Goal: Information Seeking & Learning: Learn about a topic

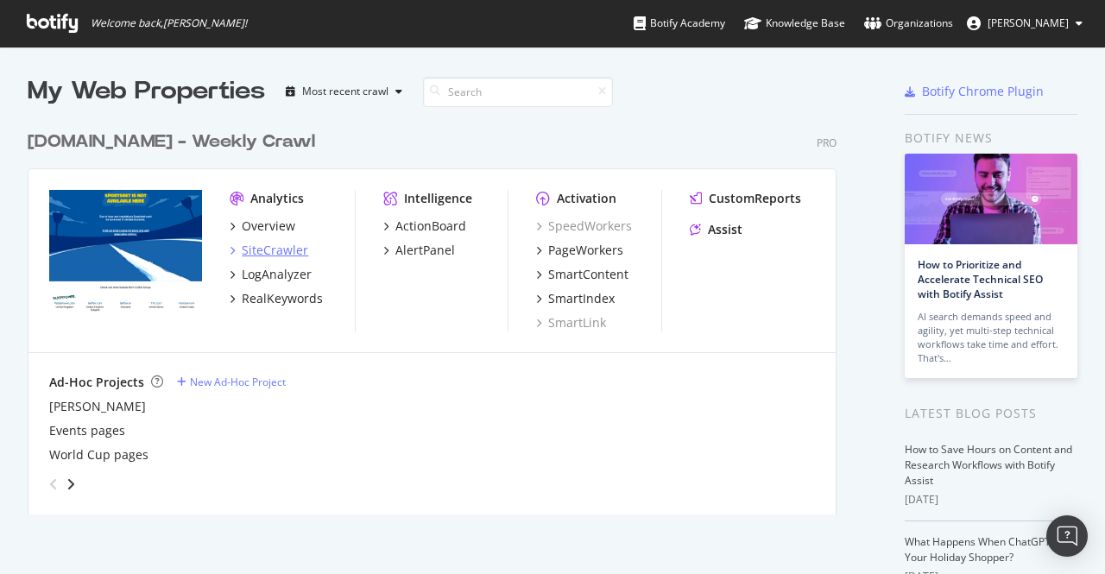
scroll to position [561, 1078]
click at [297, 305] on div "RealKeywords" at bounding box center [282, 298] width 81 height 17
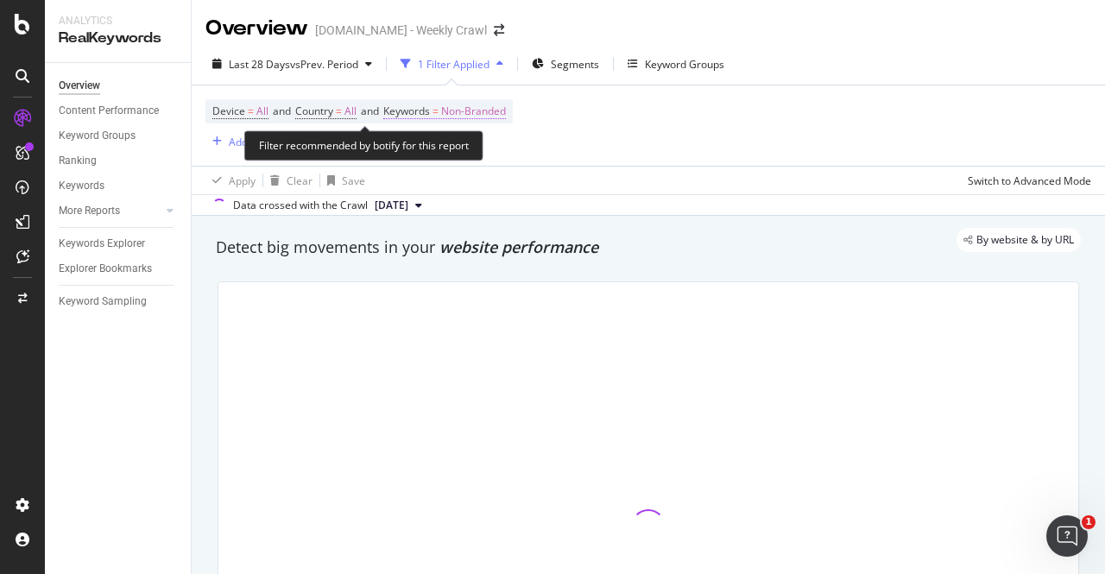
click at [482, 116] on span "Non-Branded" at bounding box center [473, 111] width 65 height 24
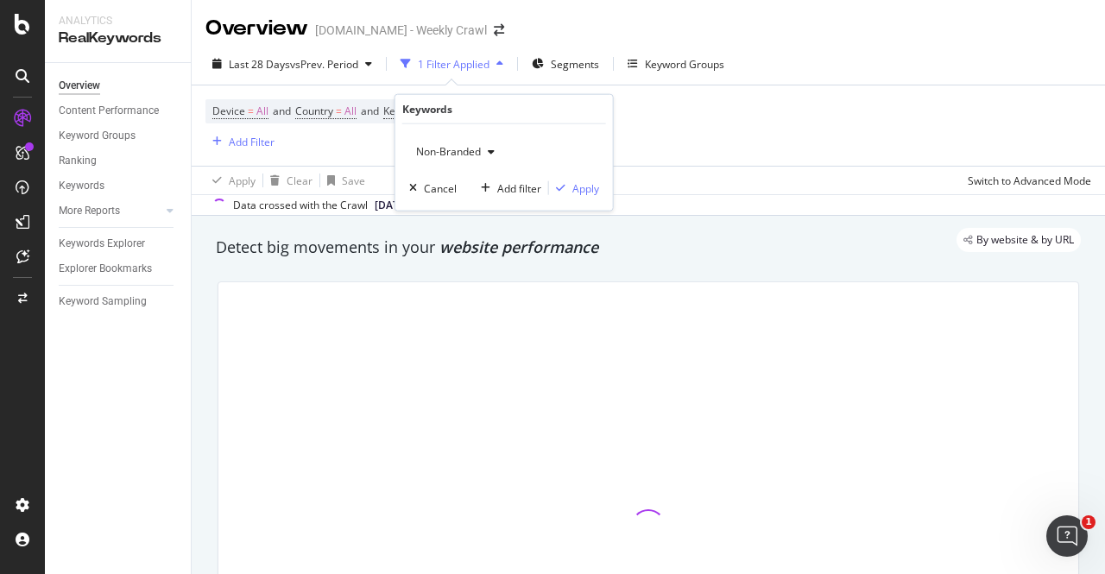
click at [481, 151] on div "button" at bounding box center [491, 152] width 21 height 10
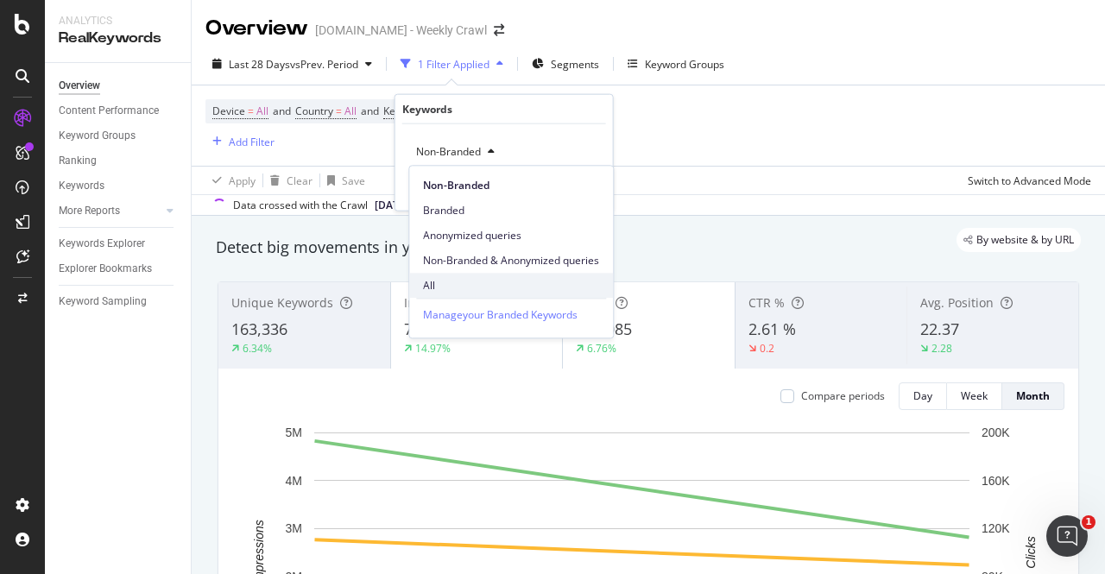
click at [444, 280] on span "All" at bounding box center [511, 286] width 176 height 16
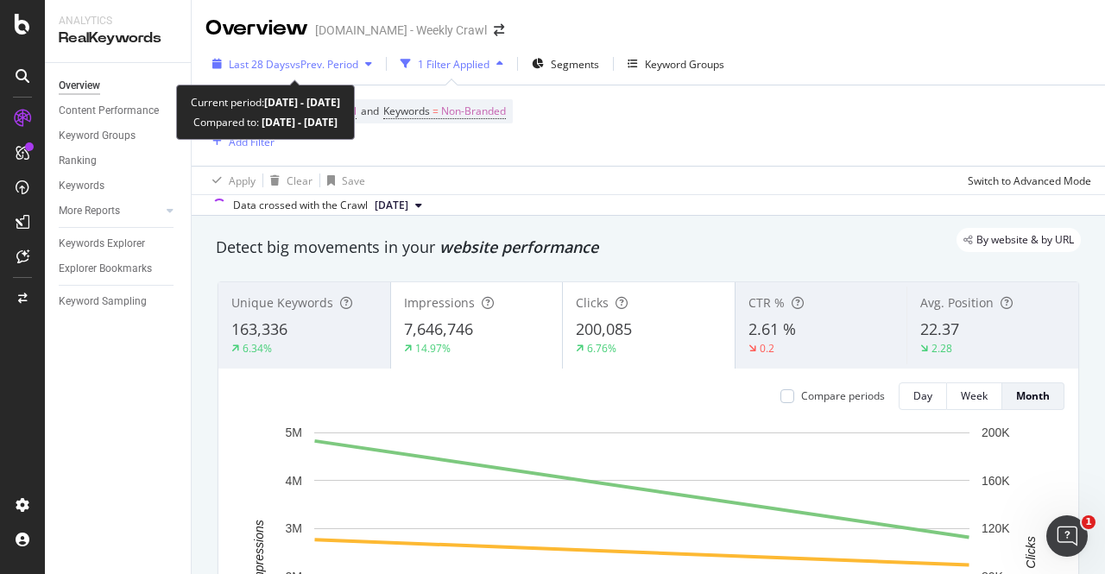
click at [312, 71] on div "Last 28 Days vs Prev. Period" at bounding box center [293, 64] width 129 height 15
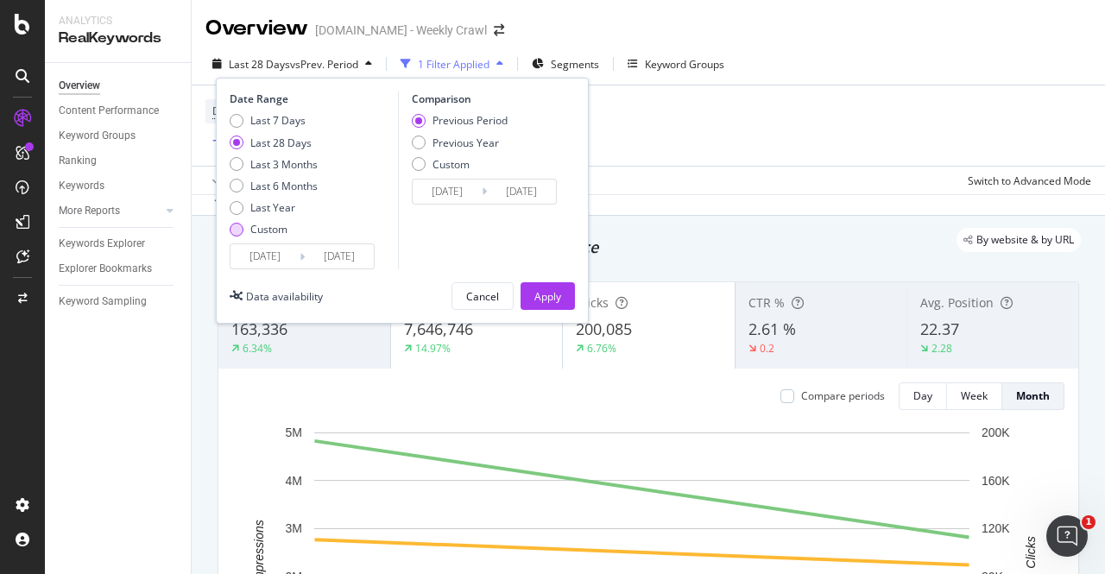
click at [237, 229] on div "Custom" at bounding box center [237, 230] width 14 height 14
click at [272, 255] on input "[DATE]" at bounding box center [264, 256] width 69 height 24
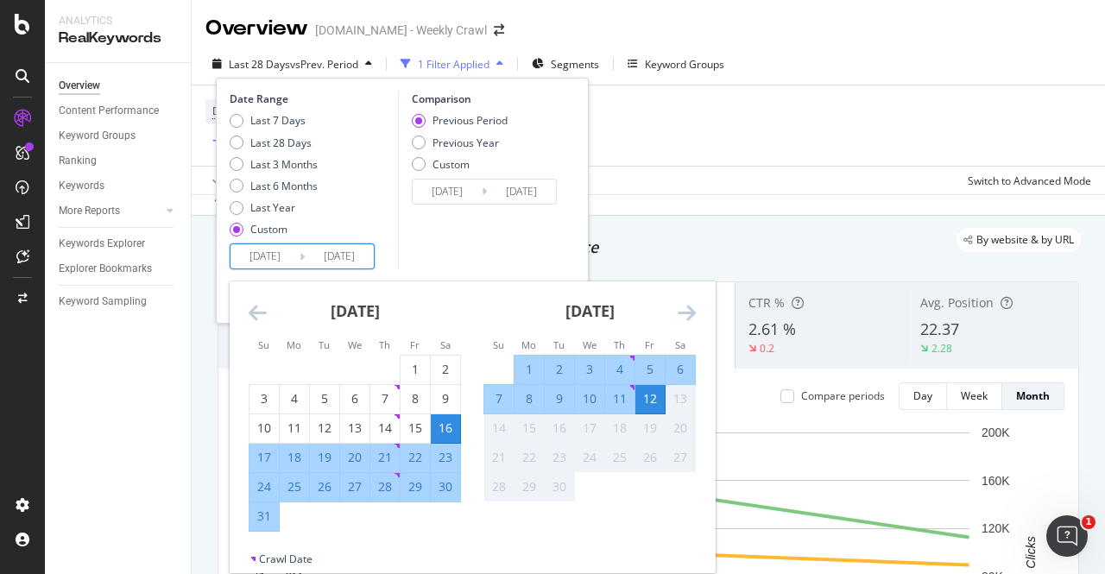
click at [256, 316] on icon "Move backward to switch to the previous month." at bounding box center [258, 312] width 18 height 21
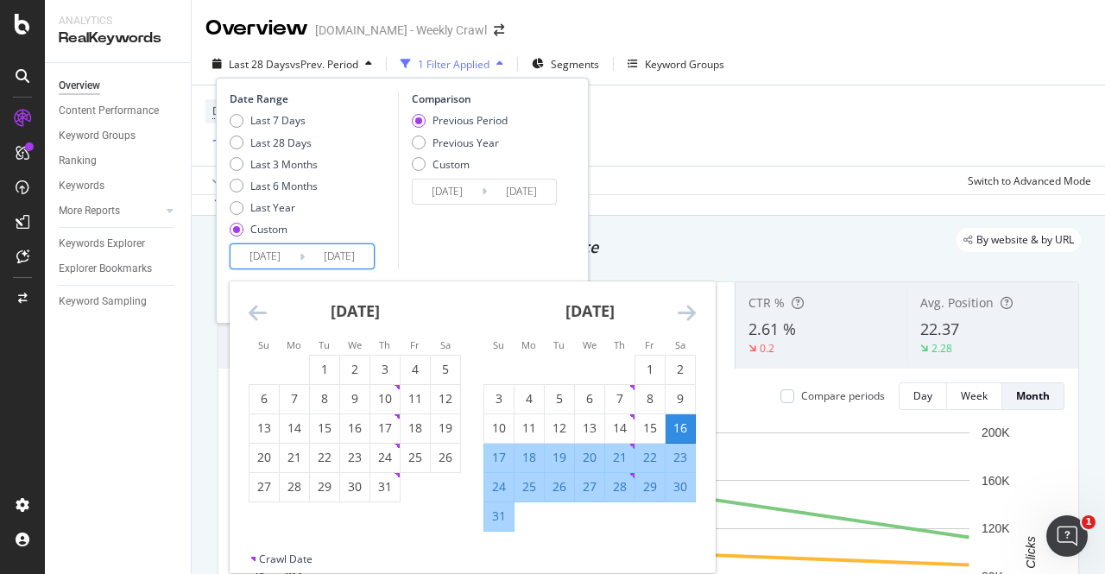
click at [256, 316] on icon "Move backward to switch to the previous month." at bounding box center [258, 312] width 18 height 21
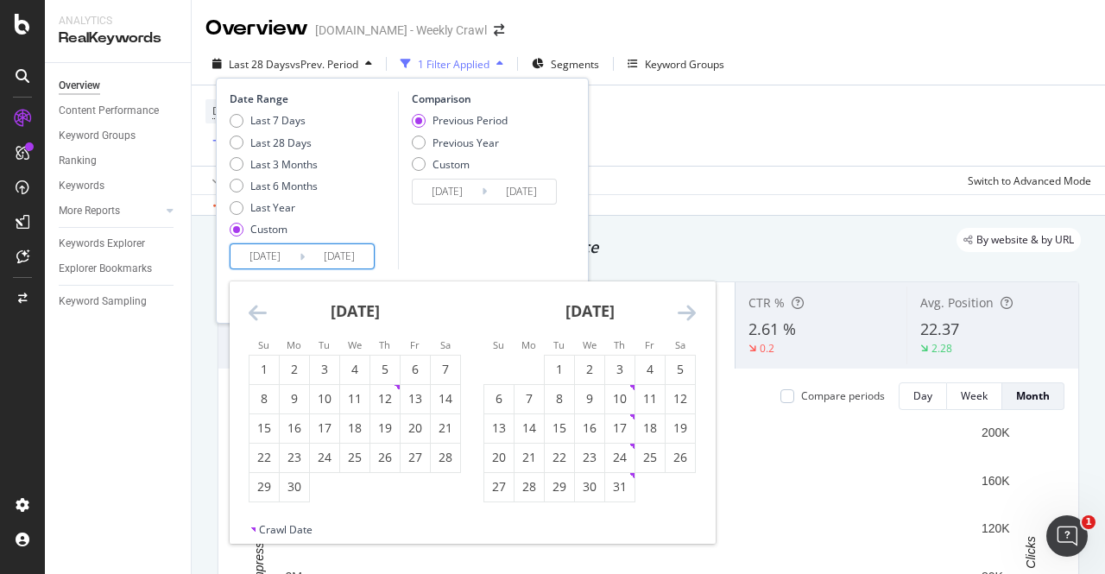
click at [256, 316] on icon "Move backward to switch to the previous month." at bounding box center [258, 312] width 18 height 21
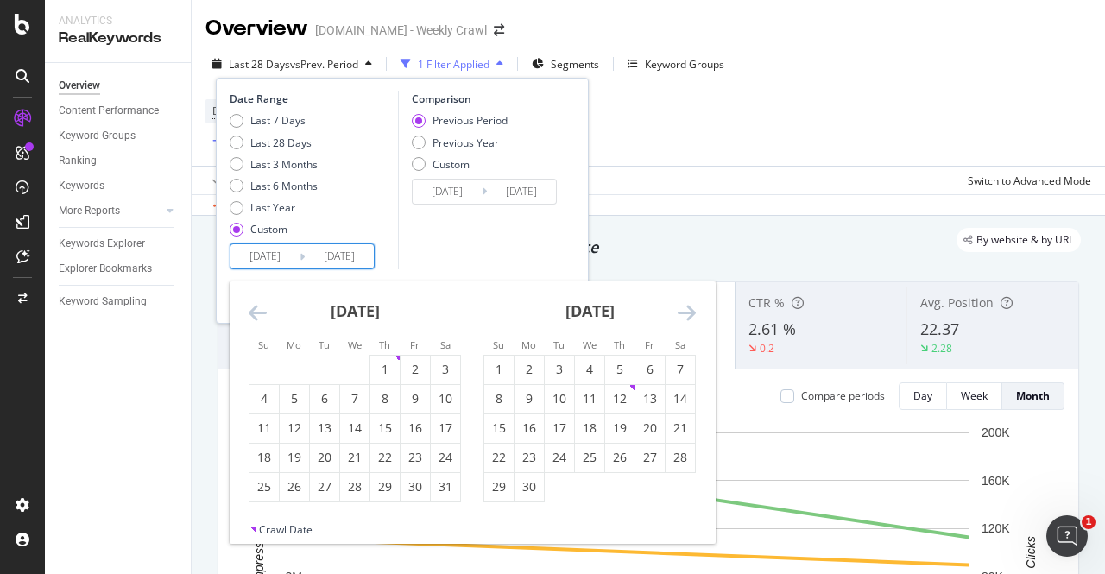
click at [256, 316] on icon "Move backward to switch to the previous month." at bounding box center [258, 312] width 18 height 21
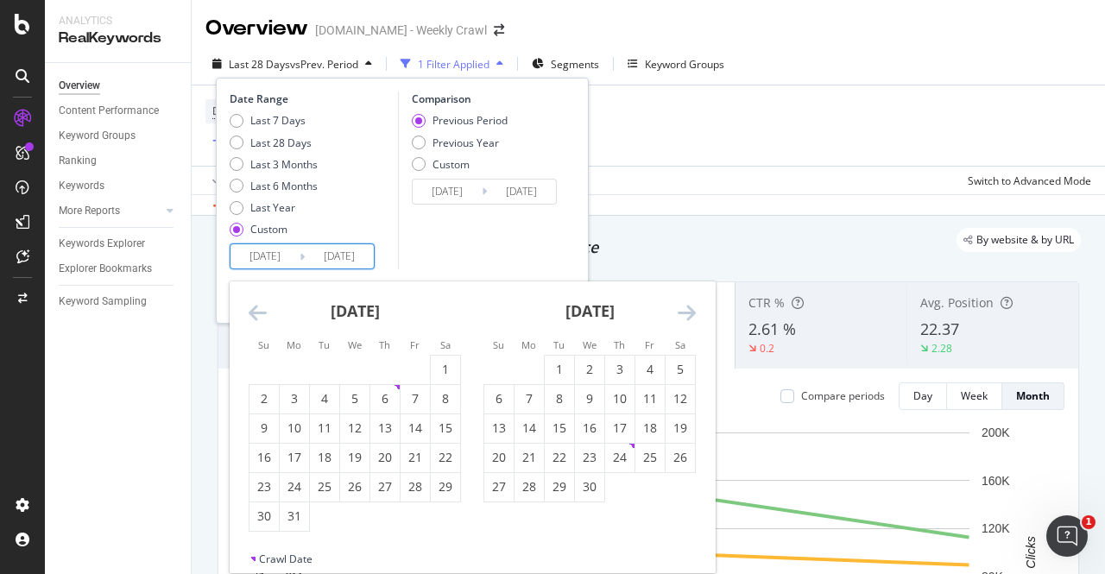
click at [256, 316] on icon "Move backward to switch to the previous month." at bounding box center [258, 312] width 18 height 21
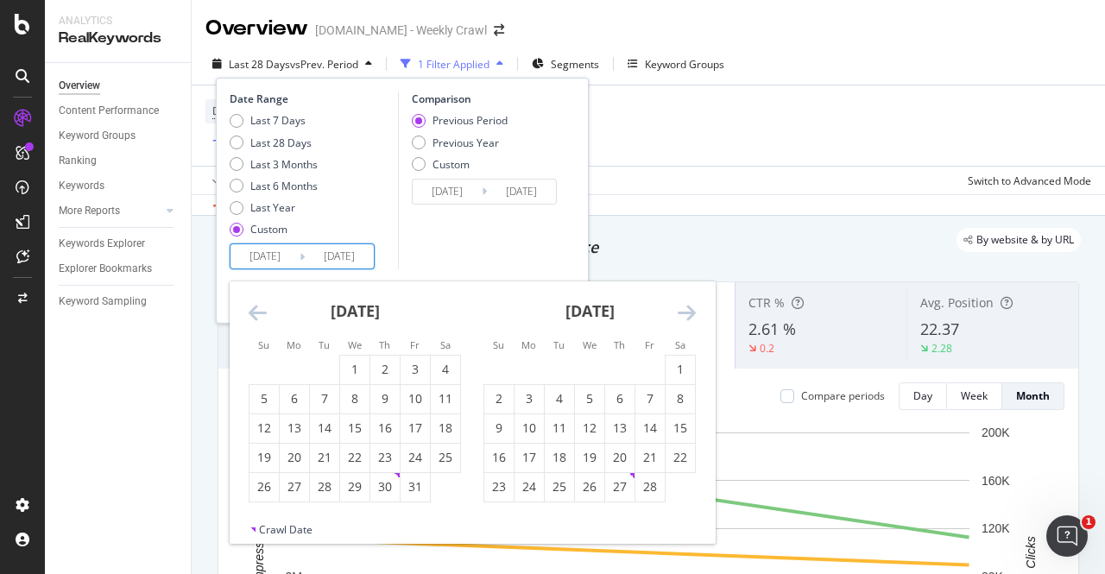
click at [256, 316] on icon "Move backward to switch to the previous month." at bounding box center [258, 312] width 18 height 21
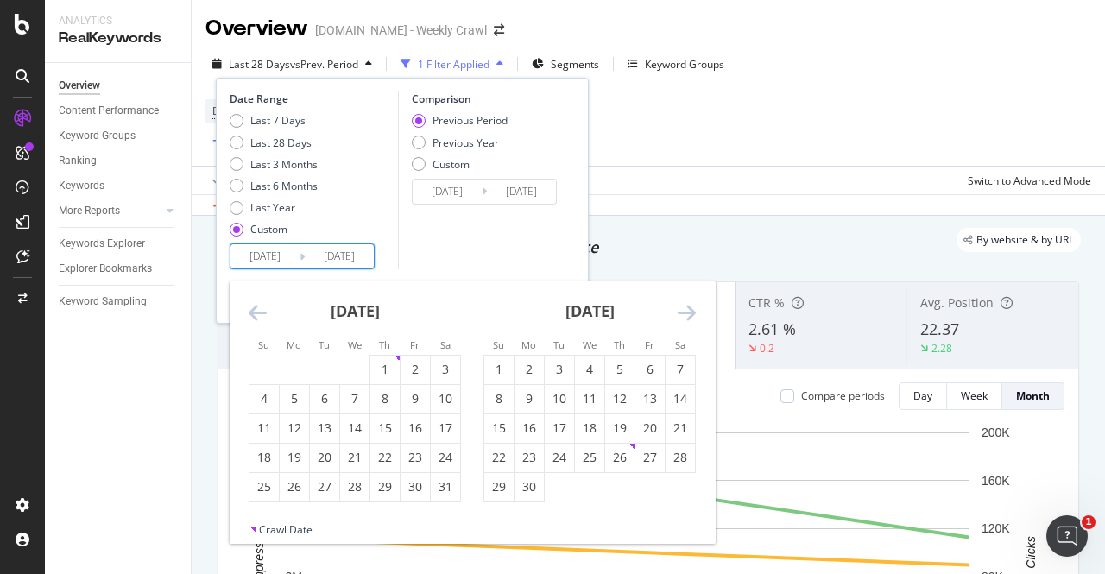
click at [256, 316] on icon "Move backward to switch to the previous month." at bounding box center [258, 312] width 18 height 21
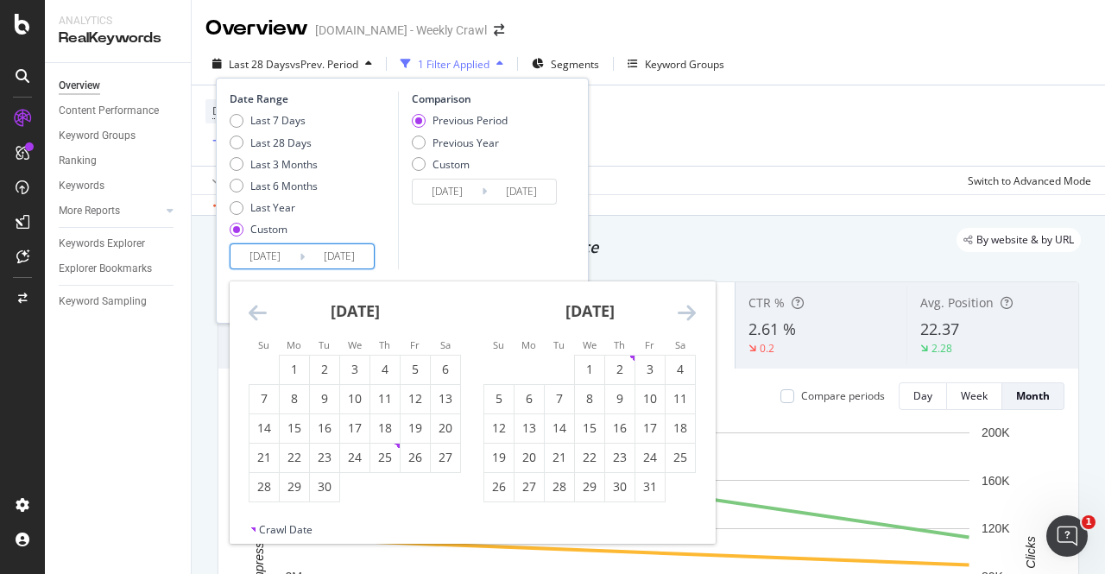
click at [256, 316] on icon "Move backward to switch to the previous month." at bounding box center [258, 312] width 18 height 21
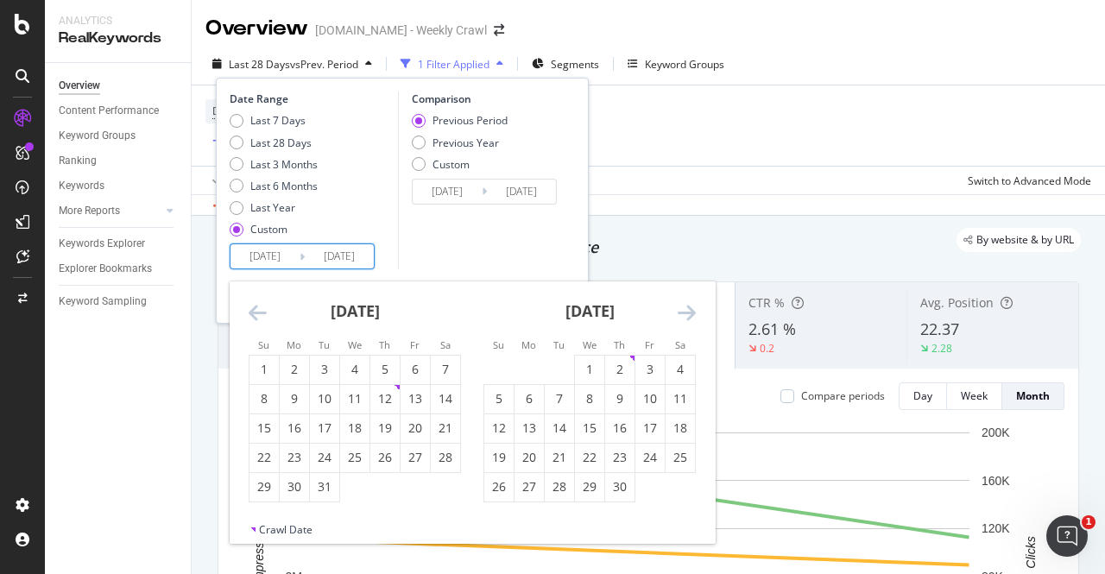
click at [256, 316] on icon "Move backward to switch to the previous month." at bounding box center [258, 312] width 18 height 21
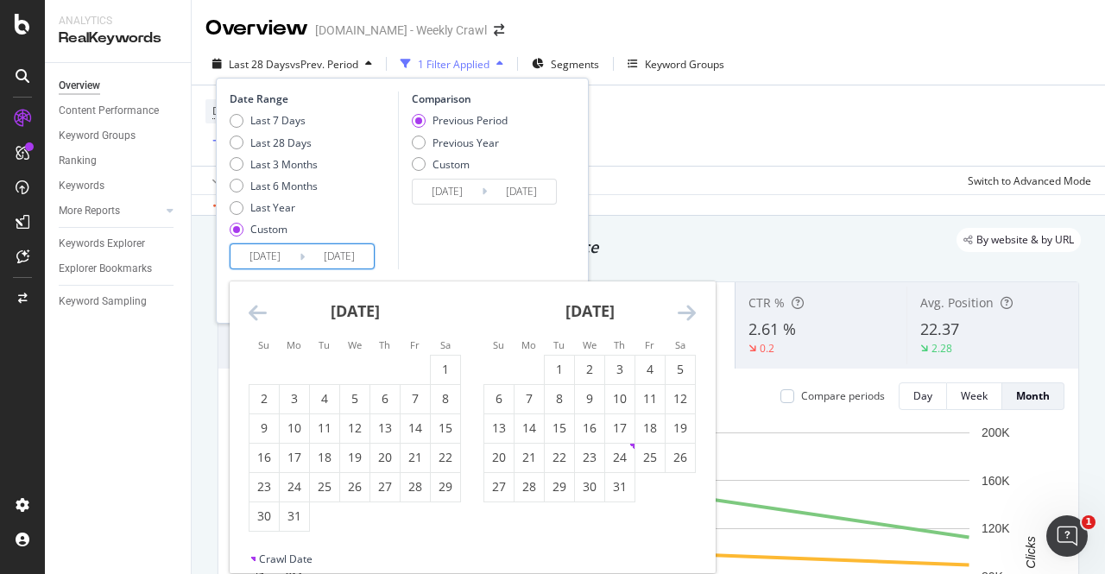
click at [256, 316] on icon "Move backward to switch to the previous month." at bounding box center [258, 312] width 18 height 21
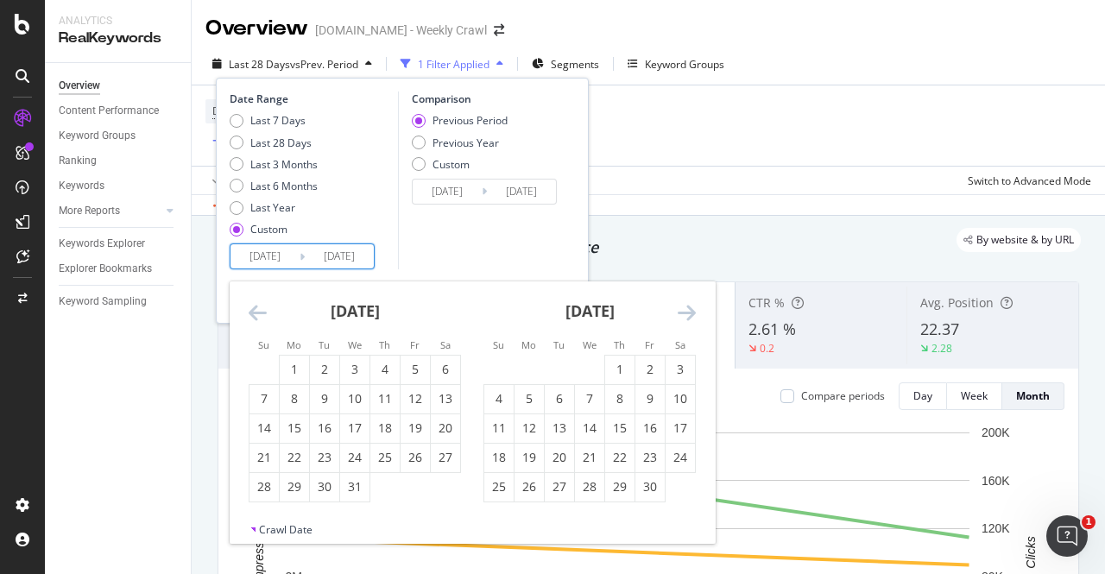
click at [256, 316] on icon "Move backward to switch to the previous month." at bounding box center [258, 312] width 18 height 21
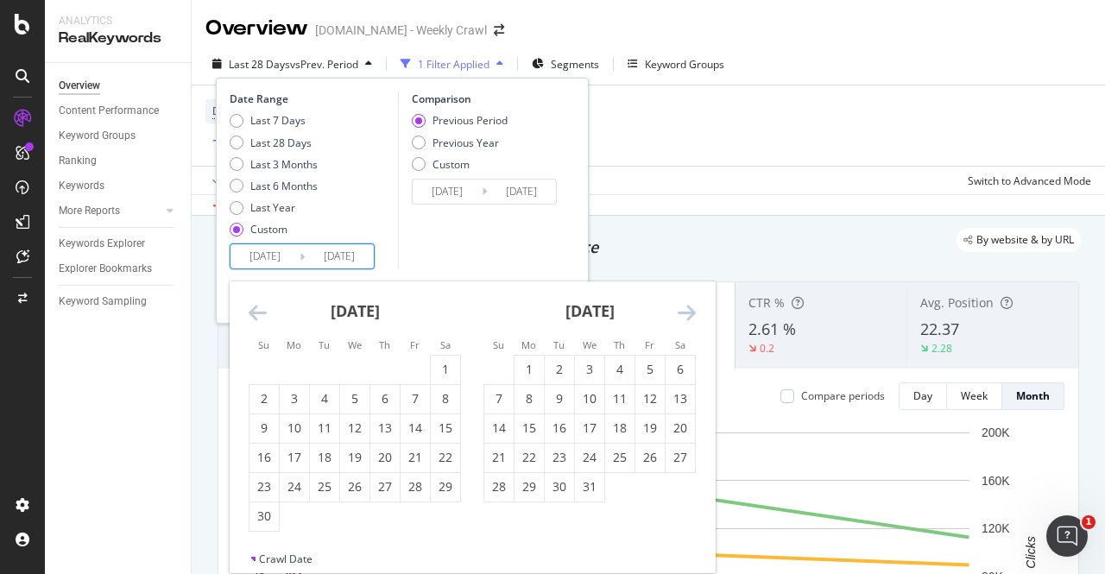
click at [256, 316] on icon "Move backward to switch to the previous month." at bounding box center [258, 312] width 18 height 21
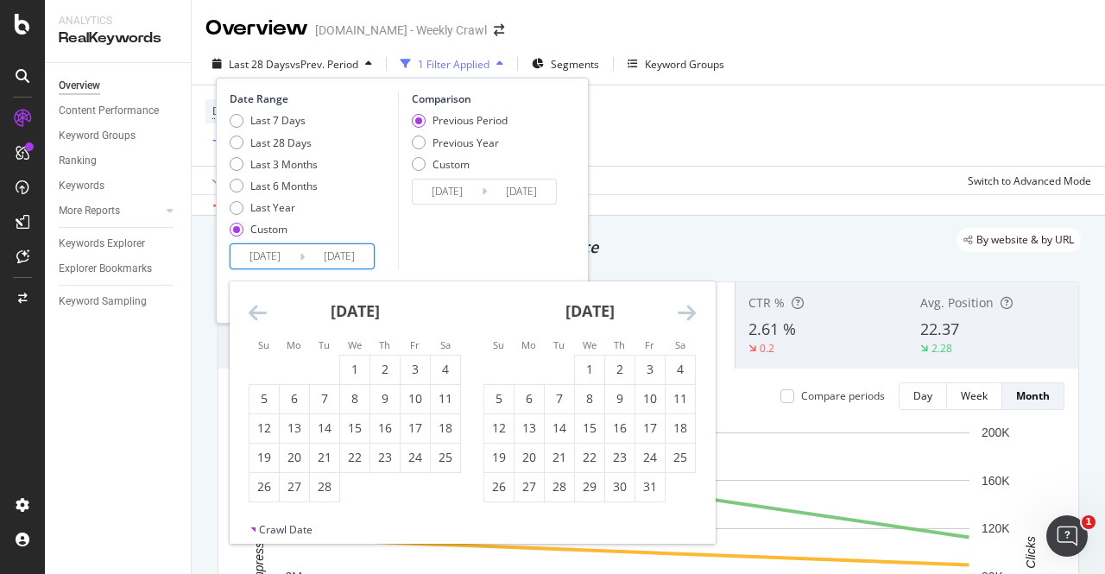
click at [256, 316] on icon "Move backward to switch to the previous month." at bounding box center [258, 312] width 18 height 21
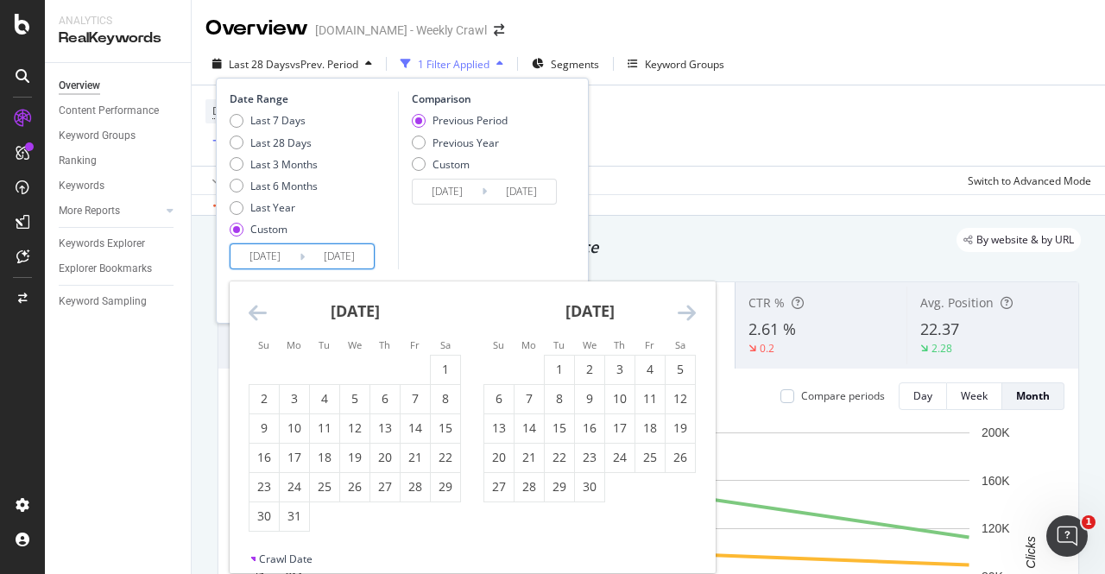
click at [256, 316] on icon "Move backward to switch to the previous month." at bounding box center [258, 312] width 18 height 21
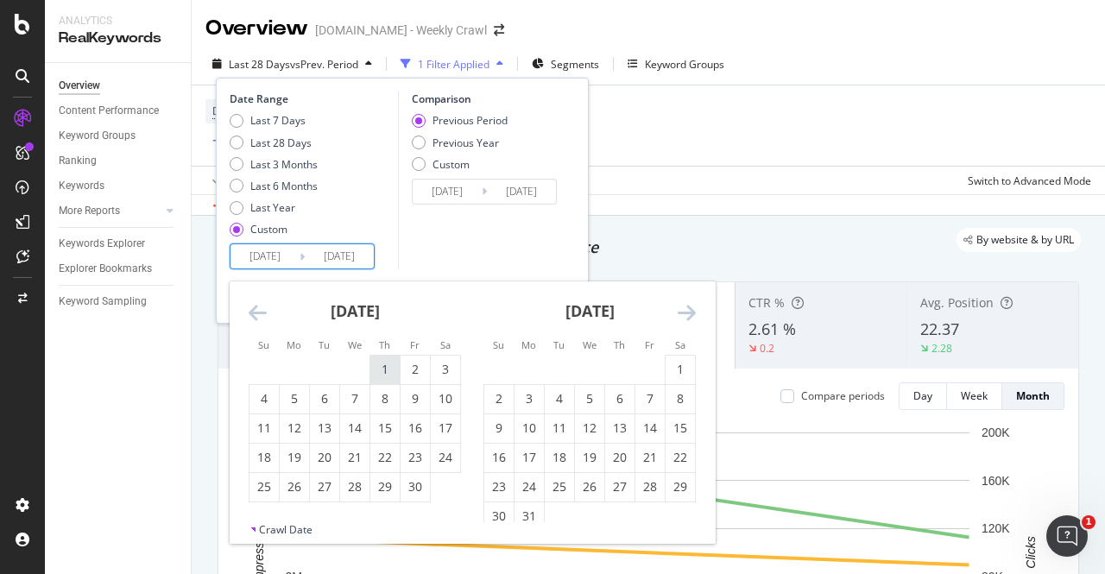
click at [388, 365] on div "1" at bounding box center [384, 369] width 29 height 17
type input "[DATE]"
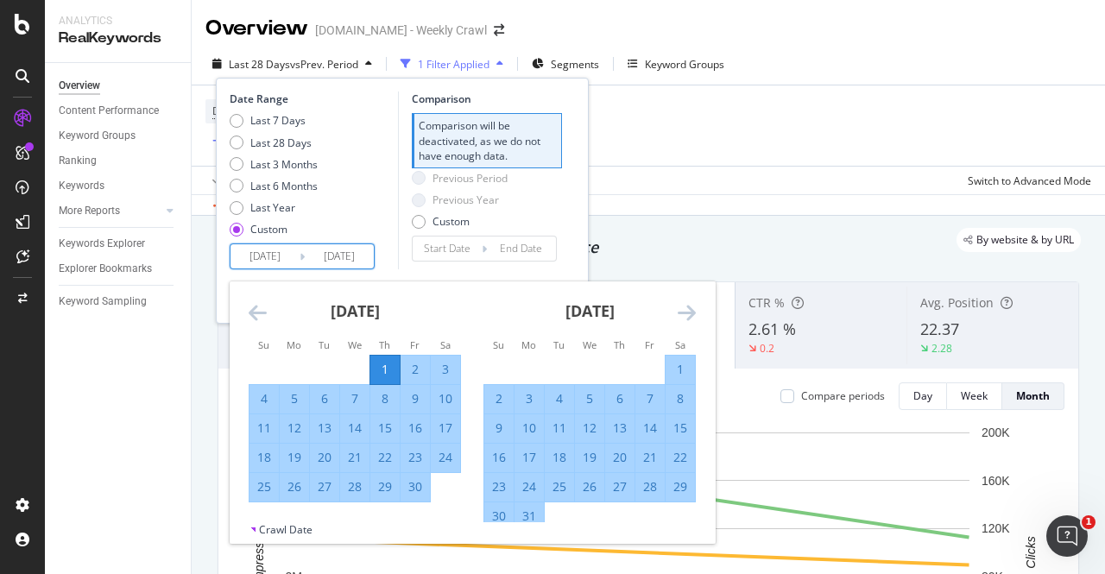
click at [530, 206] on div "Previous Period Previous Year Custom" at bounding box center [487, 203] width 150 height 65
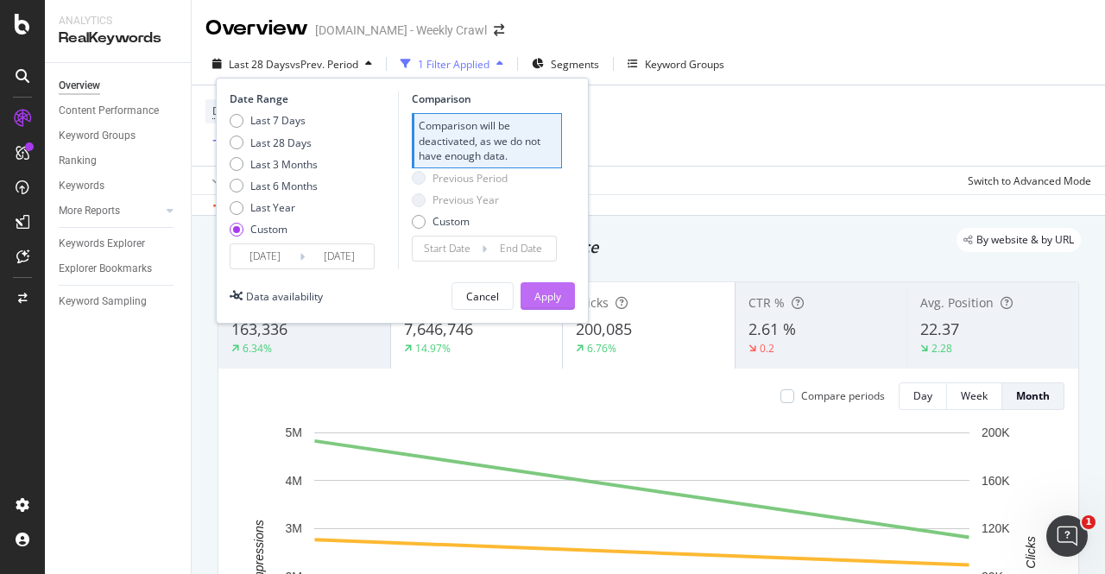
click at [558, 293] on div "Apply" at bounding box center [547, 296] width 27 height 15
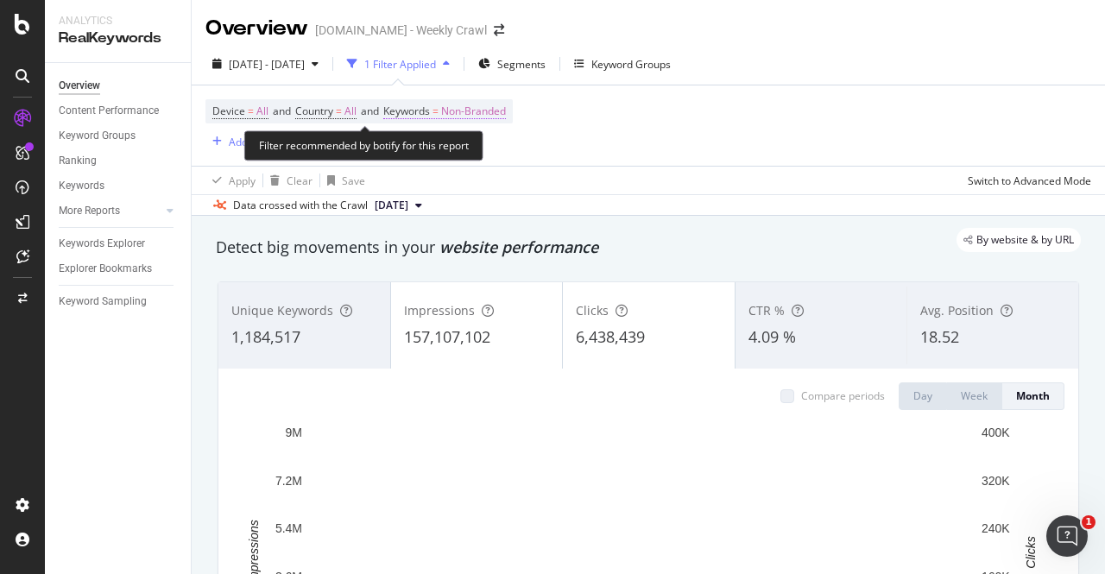
click at [506, 112] on span "Non-Branded" at bounding box center [473, 111] width 65 height 24
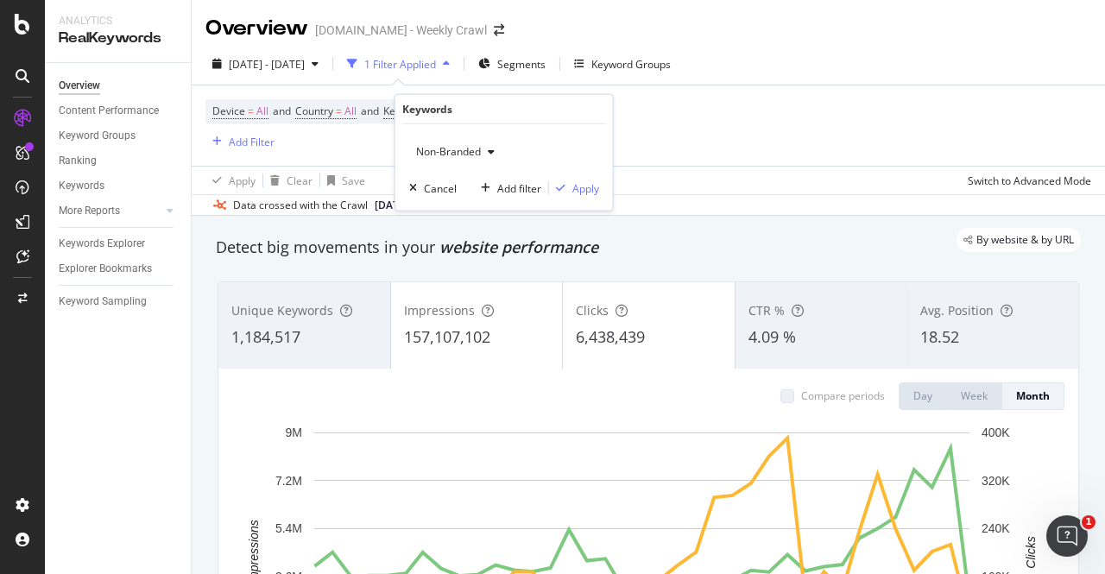
click at [467, 139] on div "Non-Branded" at bounding box center [455, 152] width 92 height 26
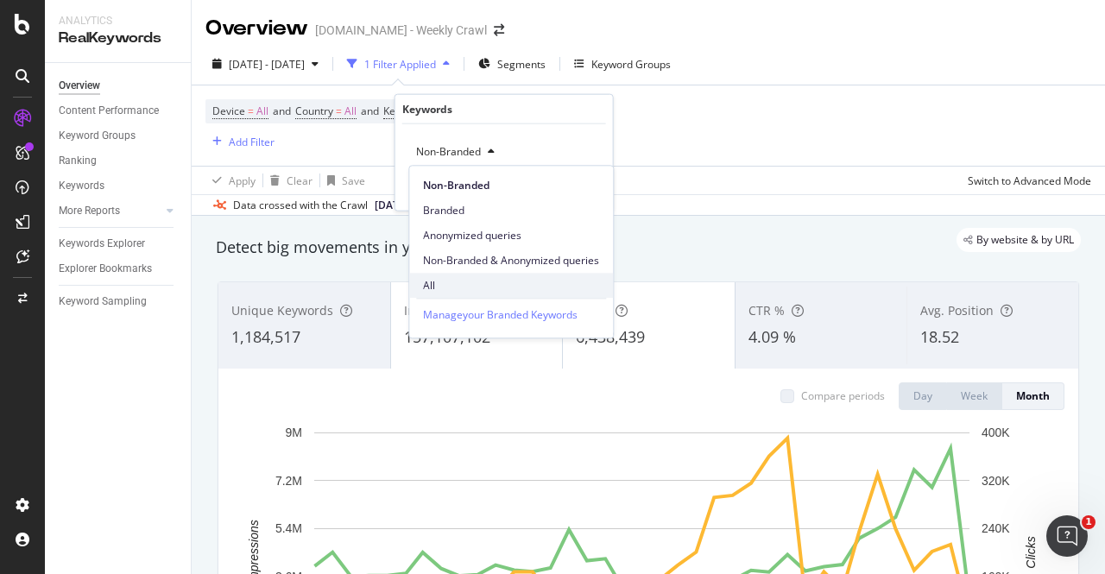
click at [438, 287] on span "All" at bounding box center [511, 286] width 176 height 16
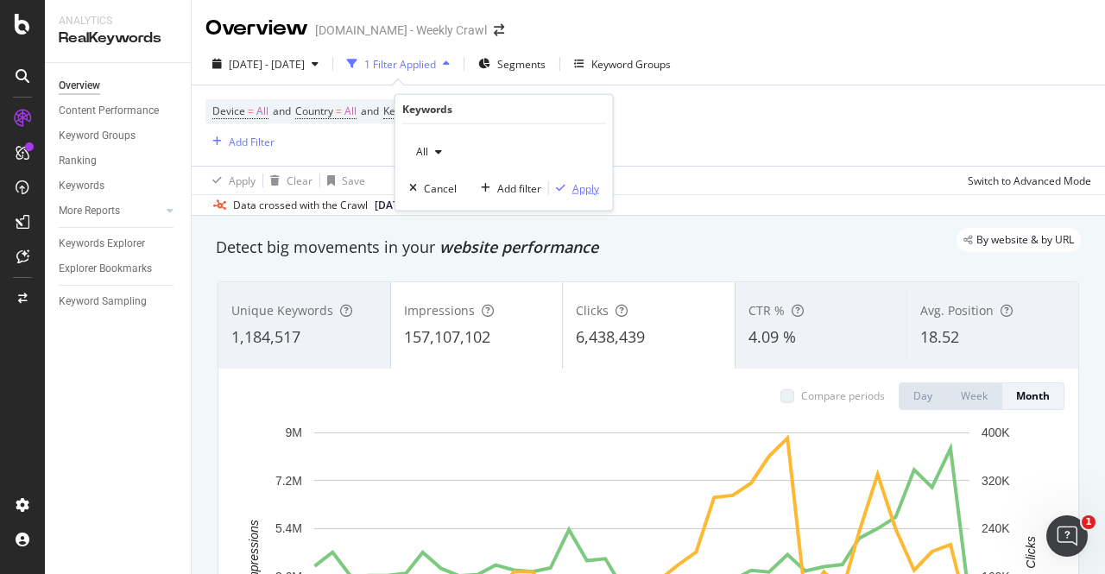
click at [583, 185] on div "Apply" at bounding box center [585, 187] width 27 height 15
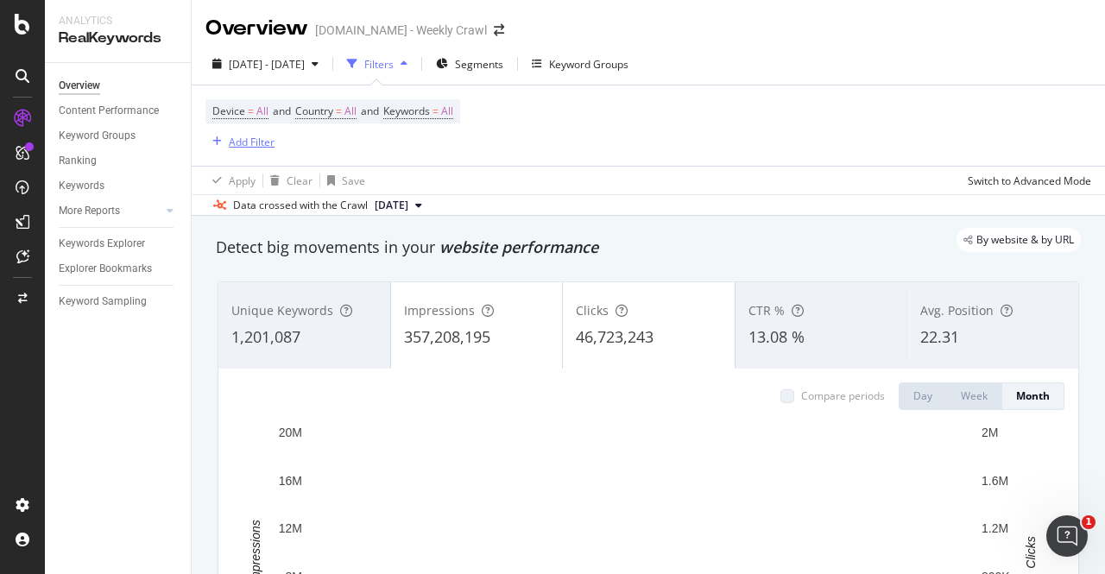
click at [210, 137] on div "button" at bounding box center [216, 141] width 23 height 10
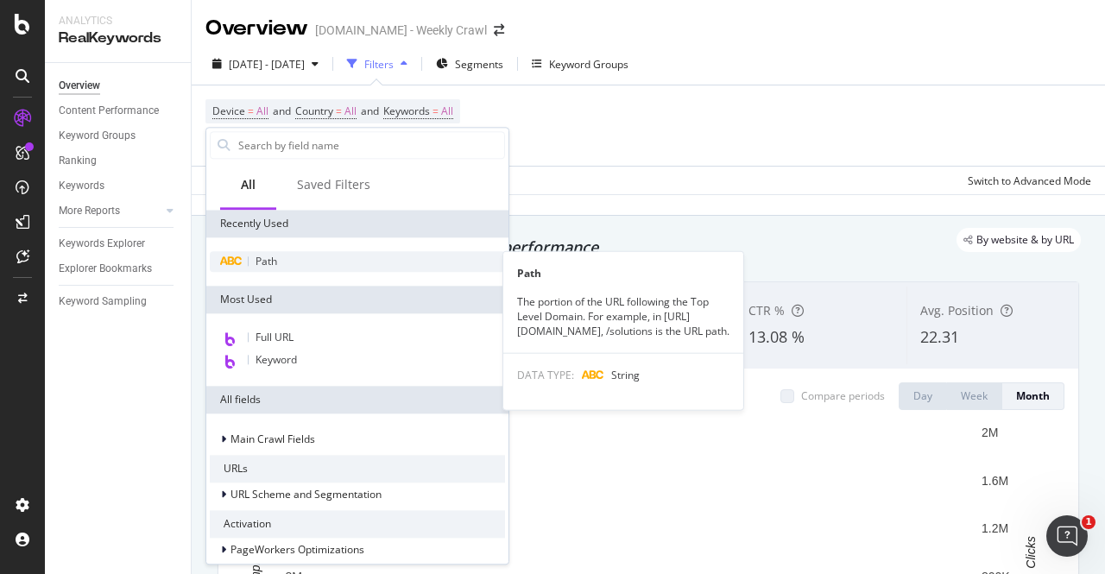
click at [300, 260] on div "Path" at bounding box center [357, 261] width 295 height 21
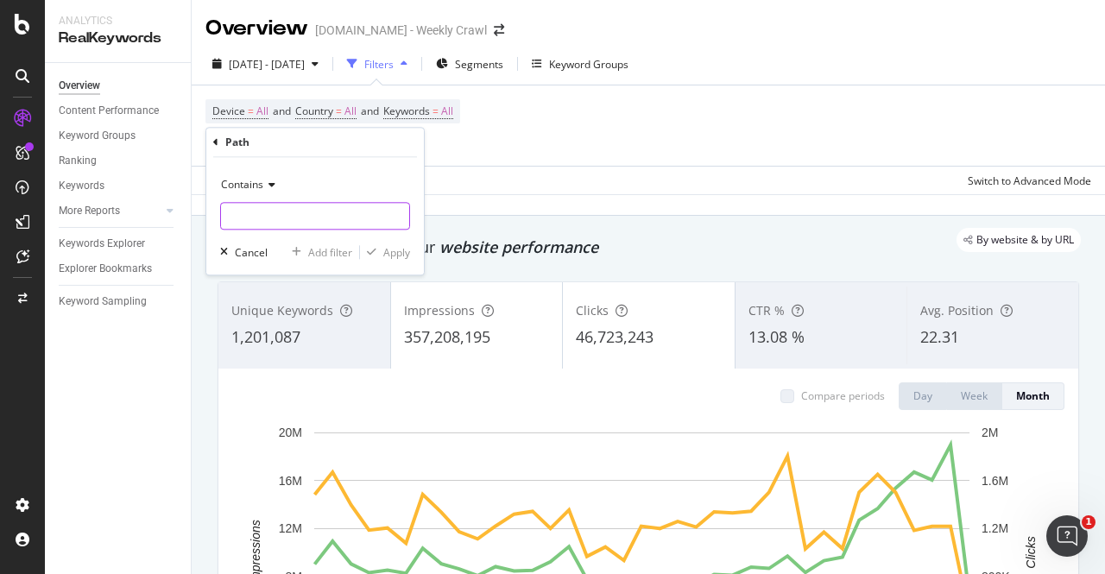
click at [299, 213] on input "text" at bounding box center [315, 216] width 188 height 28
type input "huddle"
click at [407, 252] on div "Apply" at bounding box center [396, 252] width 27 height 15
